Goal: Transaction & Acquisition: Obtain resource

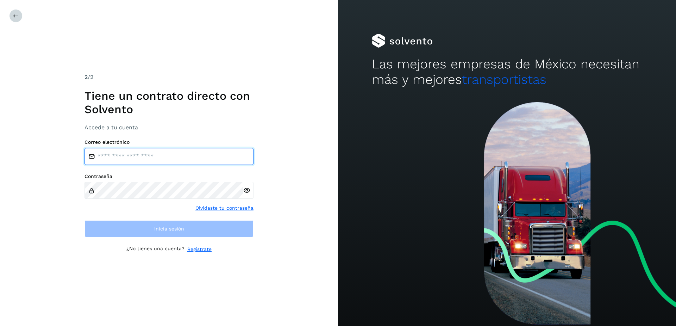
type input "**********"
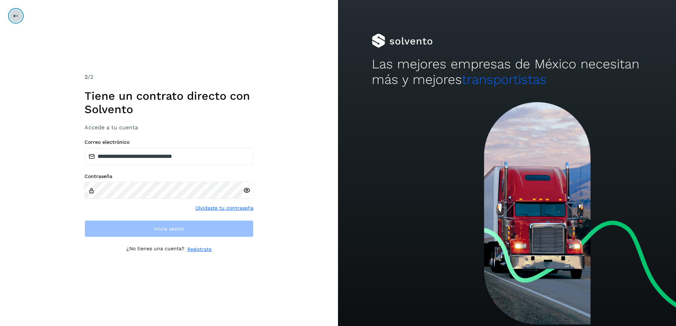
click at [16, 18] on icon at bounding box center [16, 16] width 6 height 6
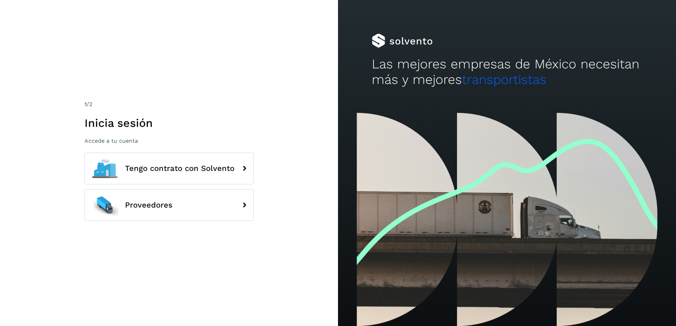
click at [171, 229] on div "1 /2 Inicia sesión Accede a tu cuenta Tengo contrato con Solvento Proveedores" at bounding box center [169, 163] width 338 height 326
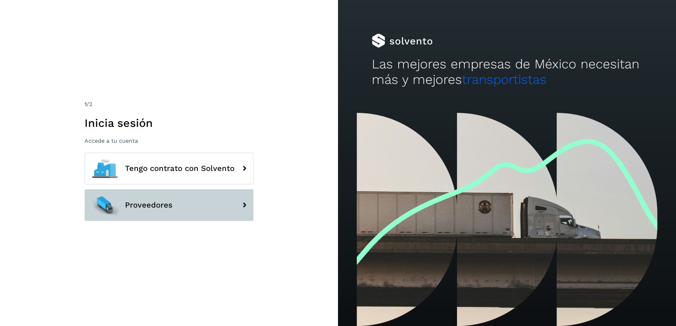
click at [198, 216] on button "Proveedores" at bounding box center [169, 205] width 169 height 32
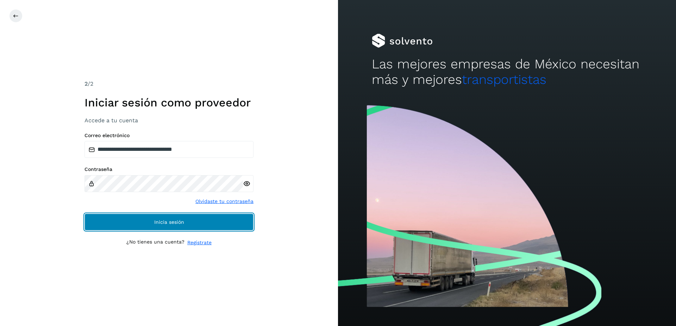
click at [131, 221] on button "Inicia sesión" at bounding box center [169, 221] width 169 height 17
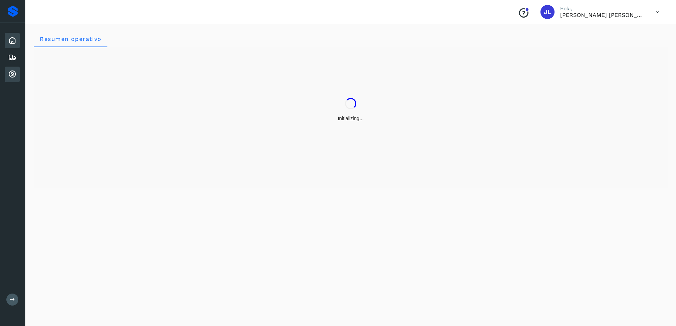
click at [10, 74] on icon at bounding box center [12, 74] width 8 height 8
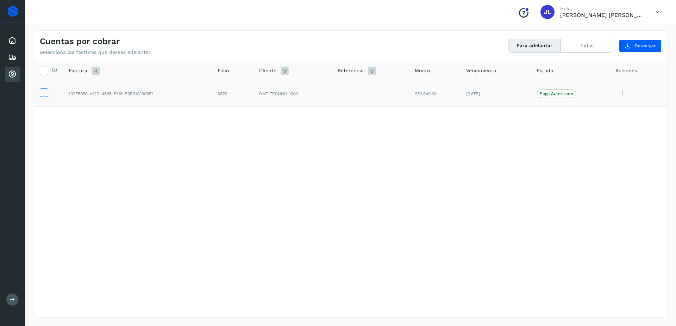
click at [44, 92] on icon at bounding box center [43, 91] width 7 height 7
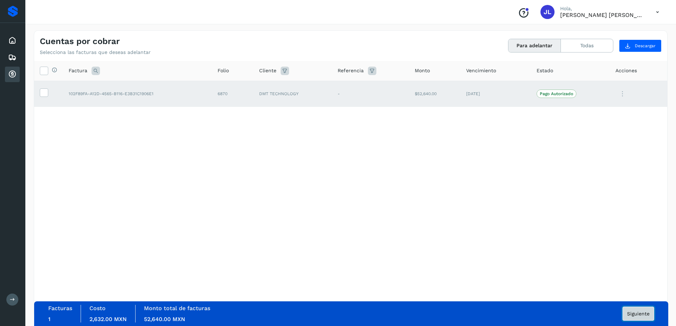
click at [637, 315] on span "Siguiente" at bounding box center [638, 313] width 23 height 5
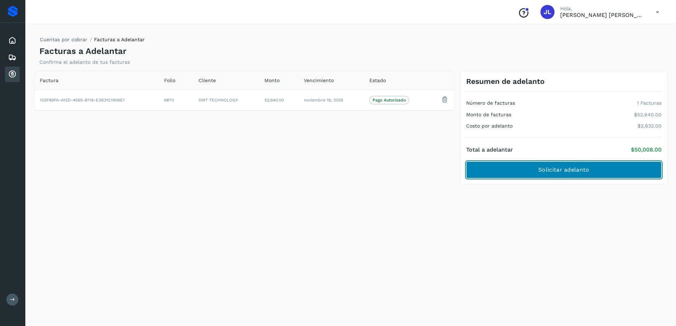
click at [585, 172] on span "Solicitar adelanto" at bounding box center [563, 170] width 51 height 8
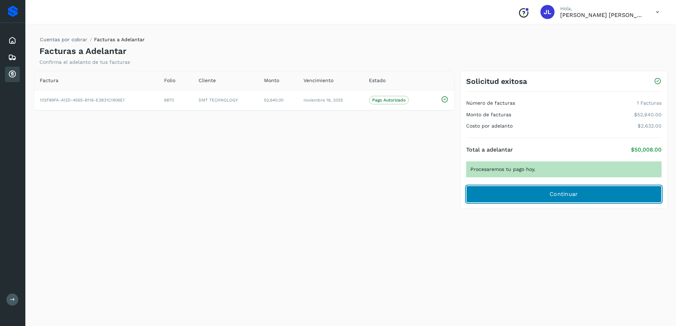
click at [571, 193] on span "Continuar" at bounding box center [564, 194] width 29 height 8
